Goal: Transaction & Acquisition: Subscribe to service/newsletter

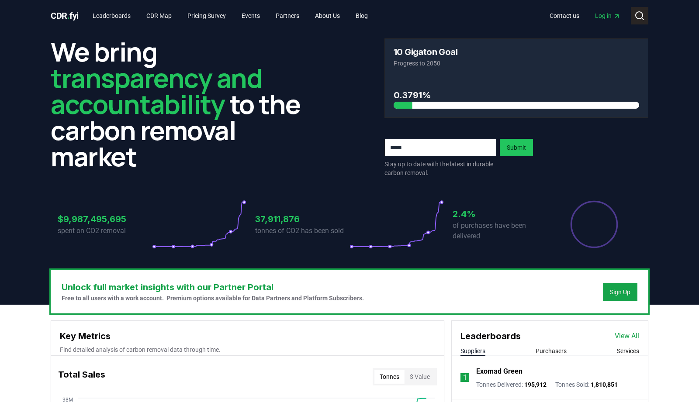
click at [642, 18] on icon at bounding box center [642, 19] width 2 height 2
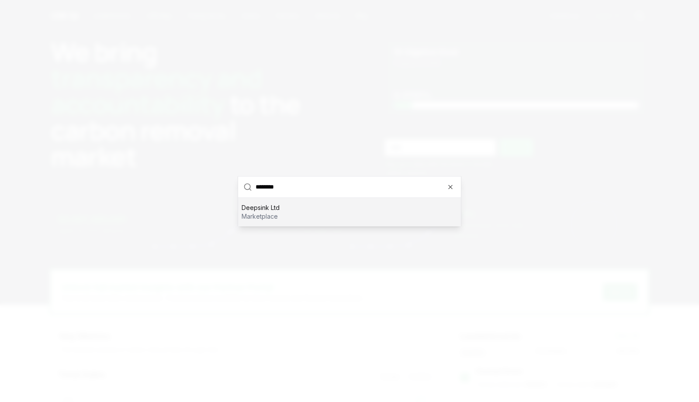
type input "********"
click at [303, 216] on div "Deepsink Ltd marketplace" at bounding box center [349, 212] width 223 height 28
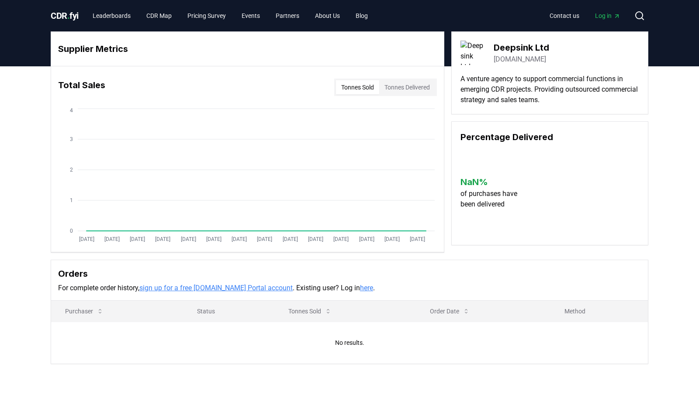
click at [417, 90] on button "Tonnes Delivered" at bounding box center [407, 87] width 56 height 14
click at [356, 92] on button "Tonnes Sold" at bounding box center [357, 87] width 43 height 14
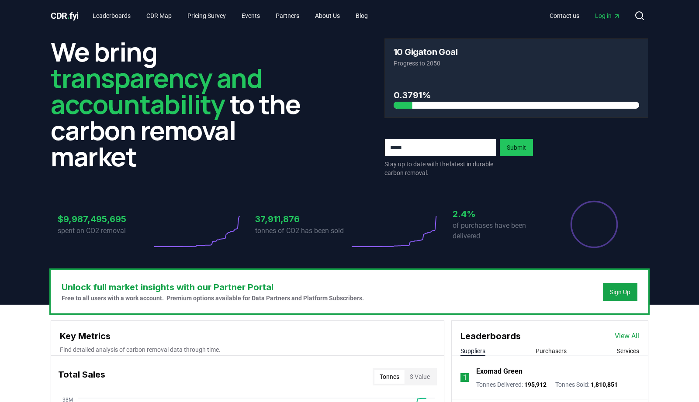
click at [608, 14] on span "Log in" at bounding box center [607, 15] width 25 height 9
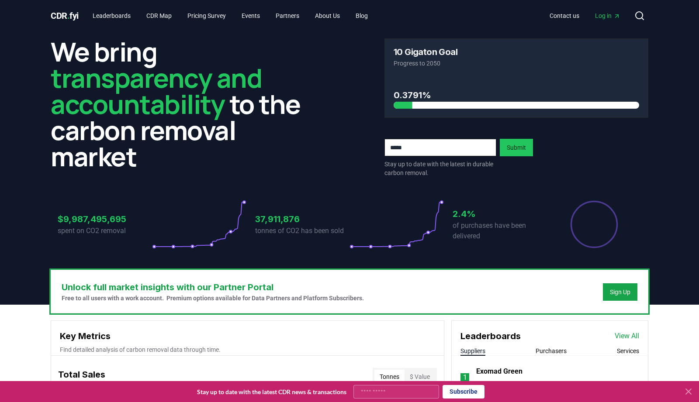
click at [605, 13] on span "Log in" at bounding box center [607, 15] width 25 height 9
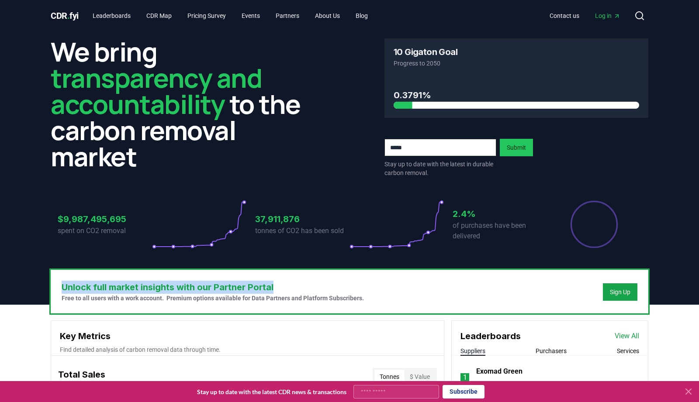
drag, startPoint x: 59, startPoint y: 287, endPoint x: 276, endPoint y: 288, distance: 217.0
click at [276, 288] on div "Unlock full market insights with our Partner Portal Free to all users with a wo…" at bounding box center [349, 291] width 596 height 43
click at [276, 288] on h3 "Unlock full market insights with our Partner Portal" at bounding box center [213, 287] width 302 height 13
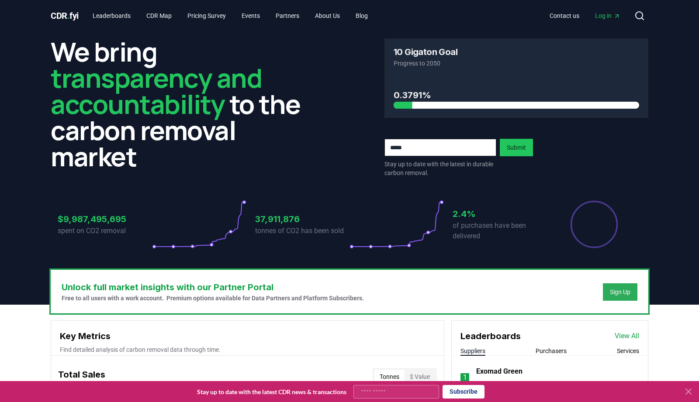
click at [627, 291] on div "Sign Up" at bounding box center [620, 292] width 21 height 9
